Goal: Information Seeking & Learning: Check status

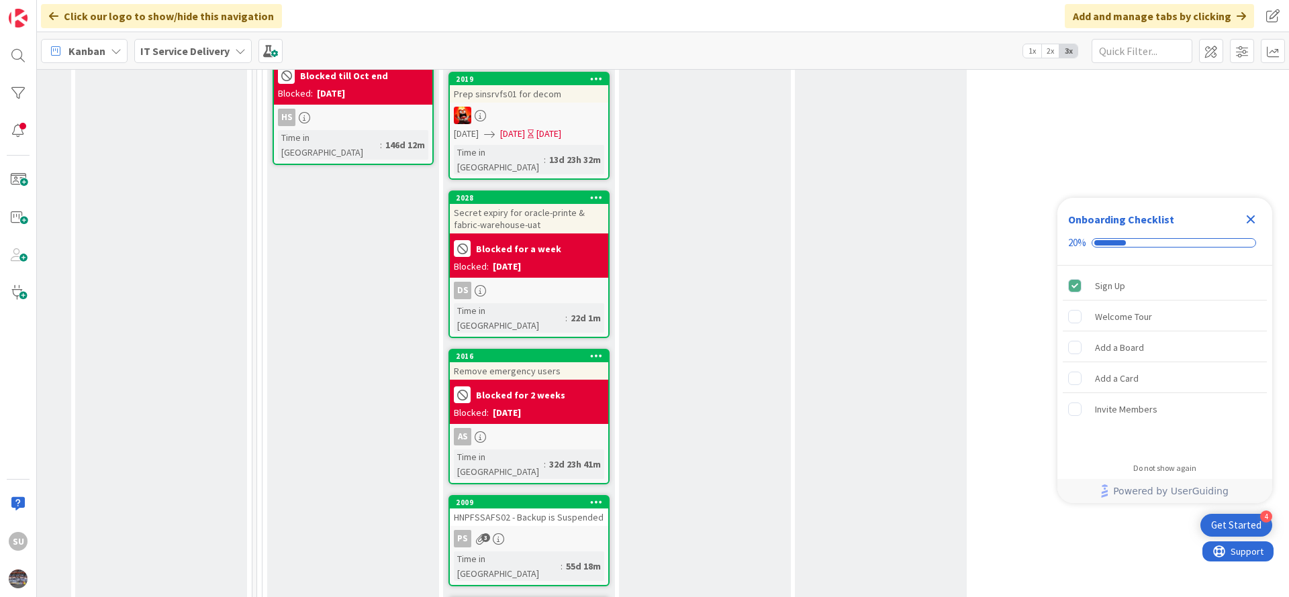
scroll to position [1236, 675]
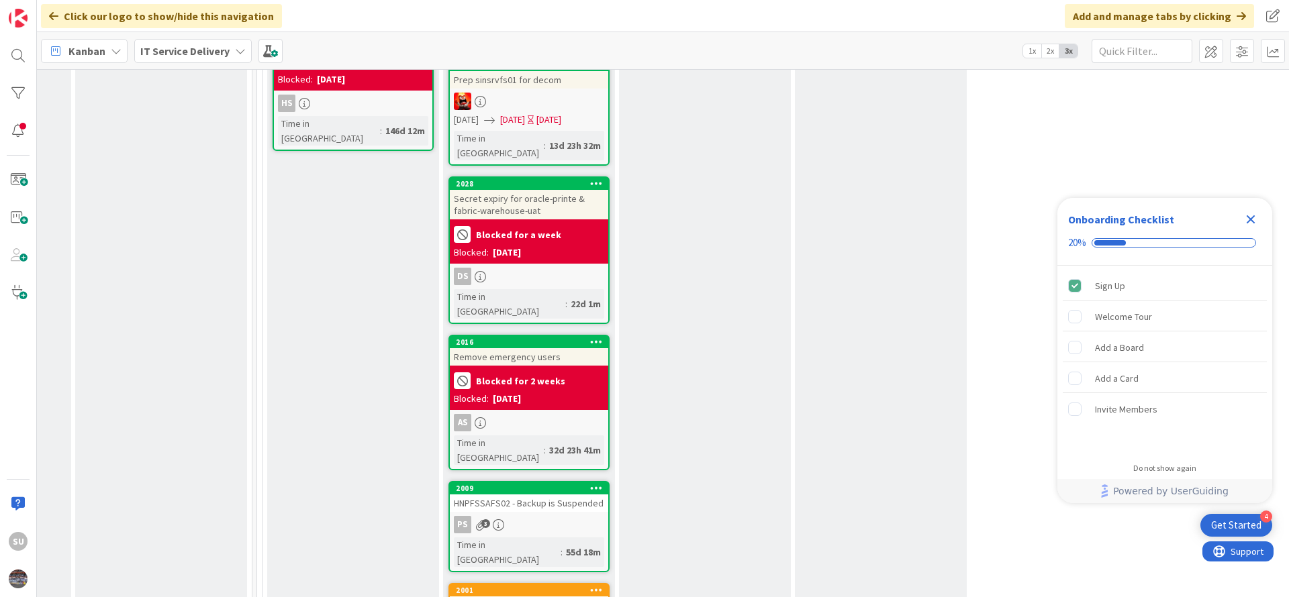
click at [551, 516] on div "PS 3" at bounding box center [529, 524] width 158 height 17
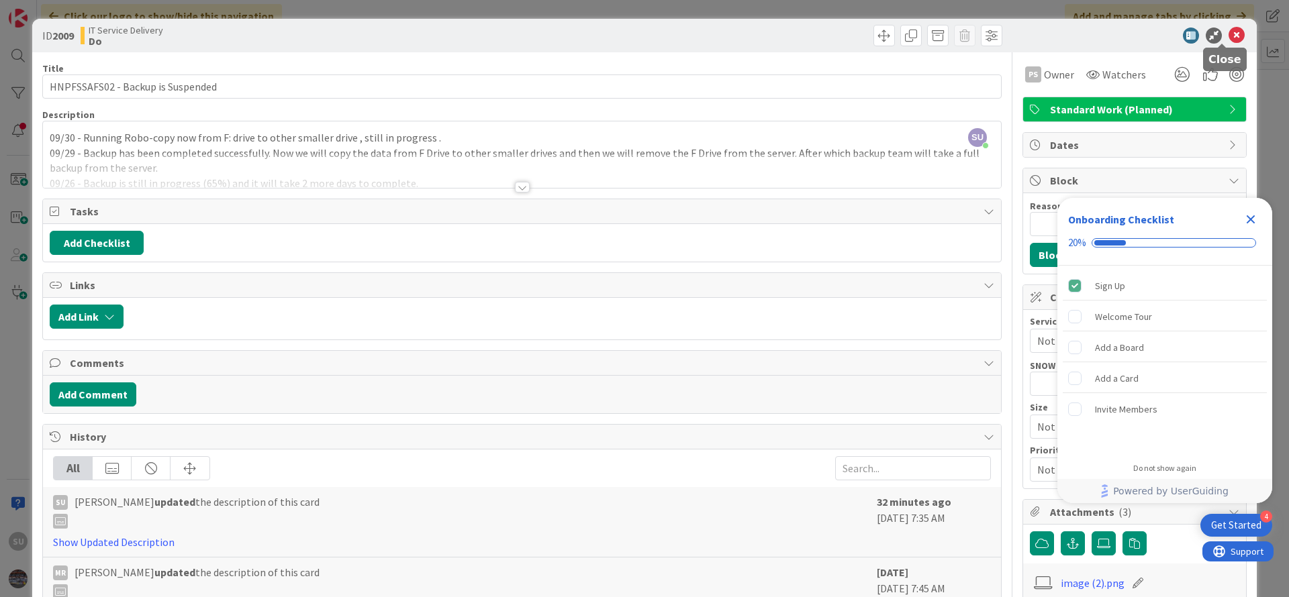
click at [1228, 34] on icon at bounding box center [1236, 36] width 16 height 16
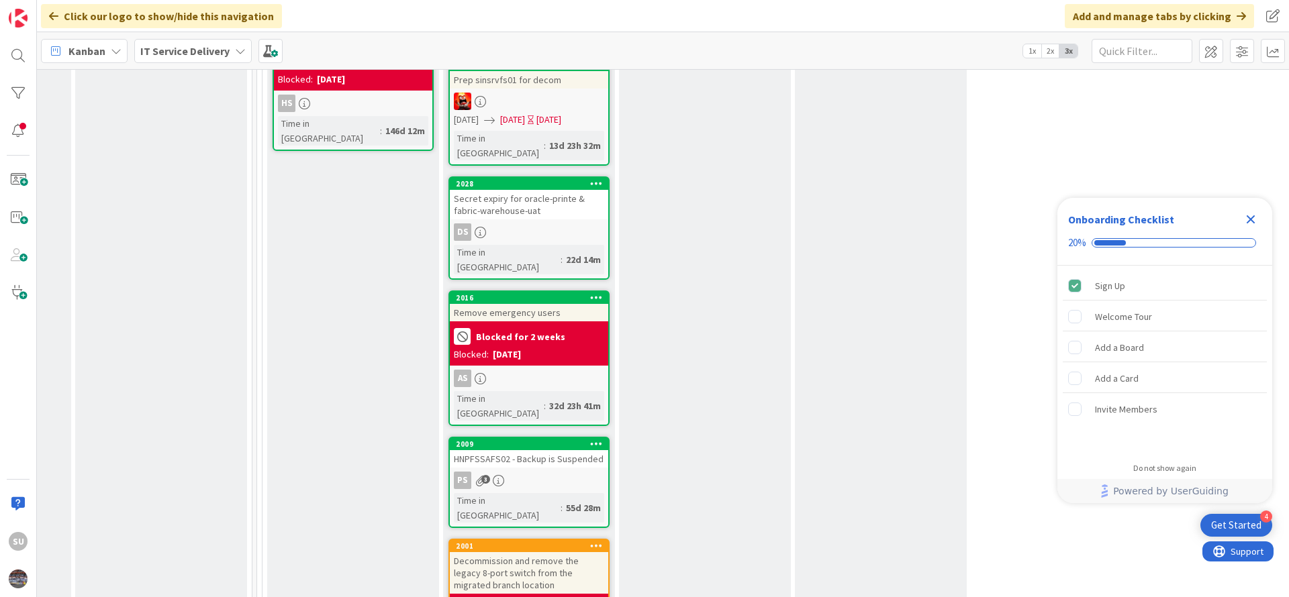
click at [538, 472] on div "PS 3" at bounding box center [529, 480] width 158 height 17
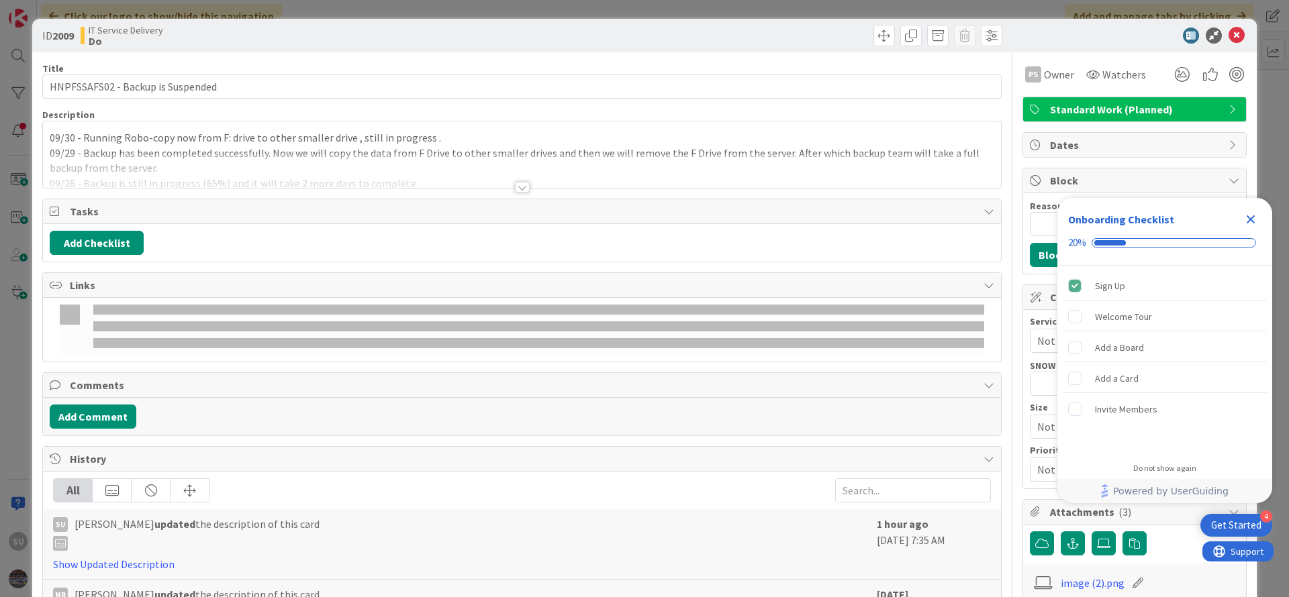
click at [516, 191] on div at bounding box center [522, 187] width 15 height 11
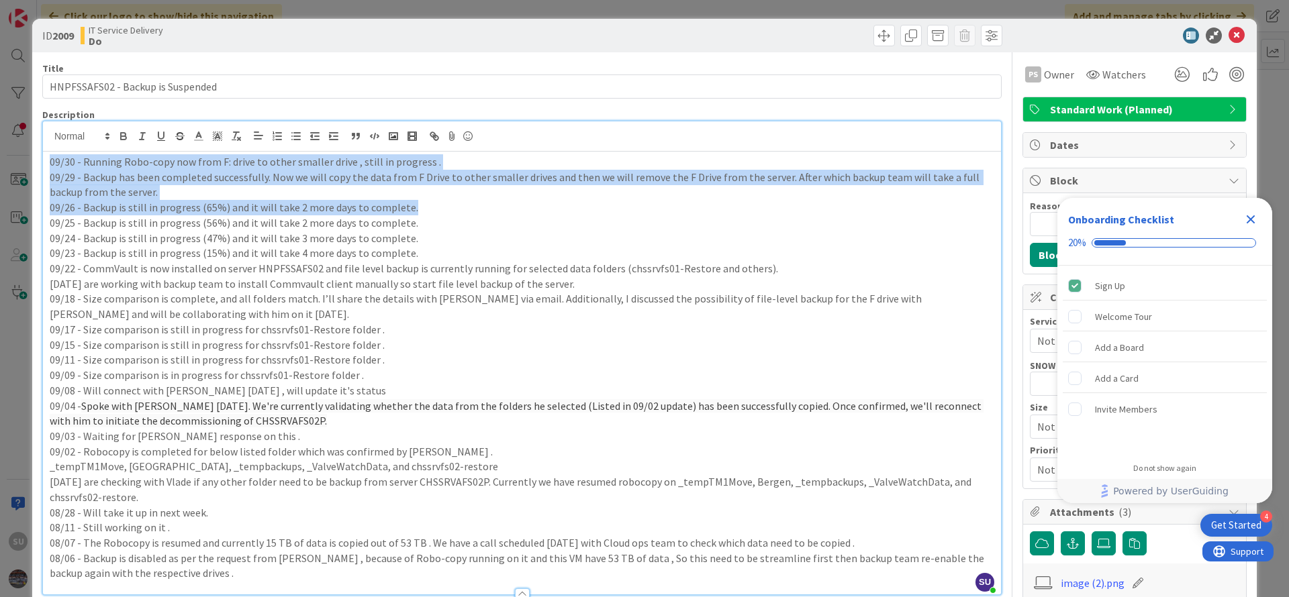
drag, startPoint x: 410, startPoint y: 208, endPoint x: 34, endPoint y: 154, distance: 380.3
copy div "09/30 - Running Robo-copy now from F: drive to other smaller drive , still in p…"
